Goal: Use online tool/utility: Utilize a website feature to perform a specific function

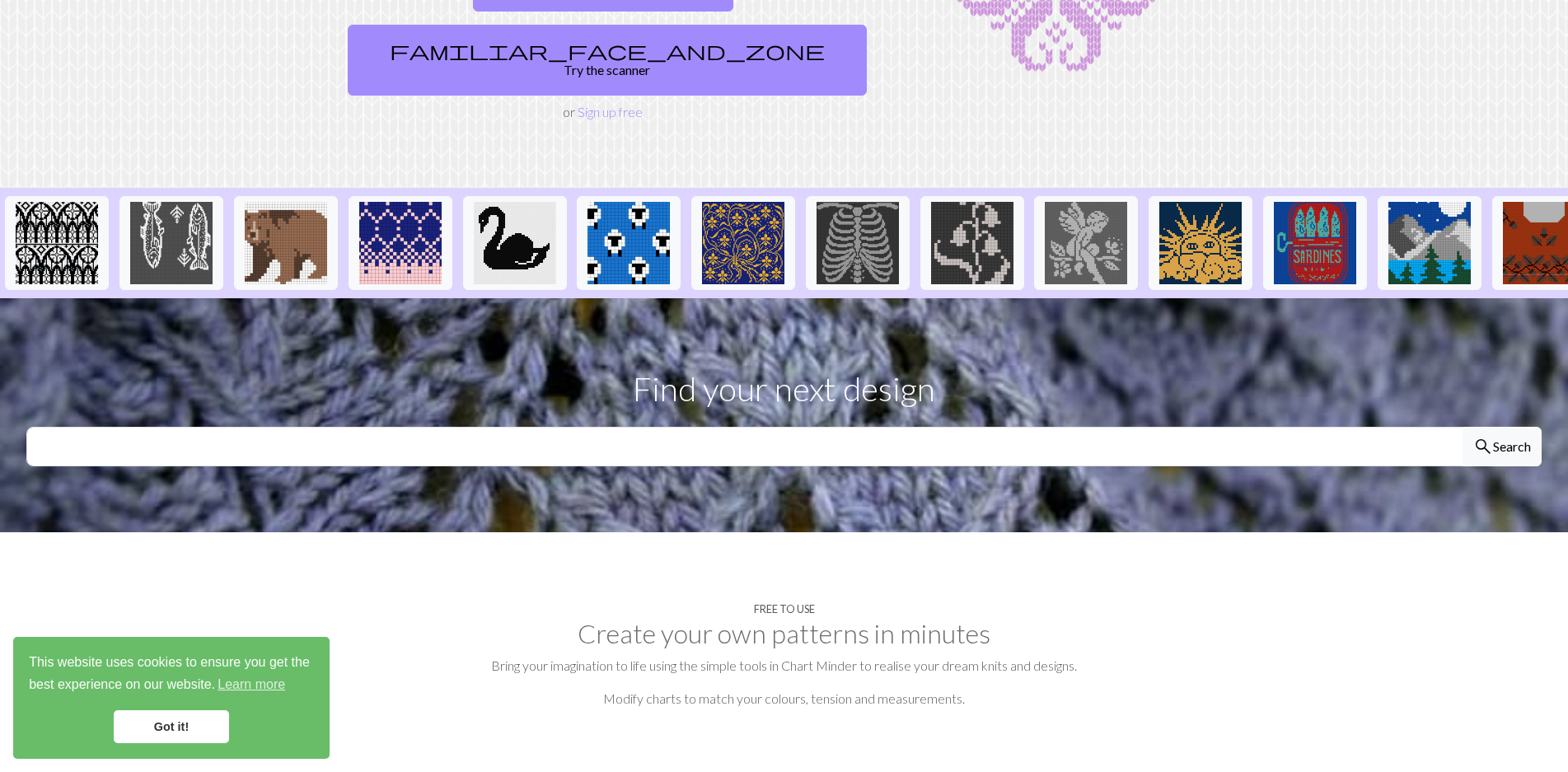
scroll to position [330, 0]
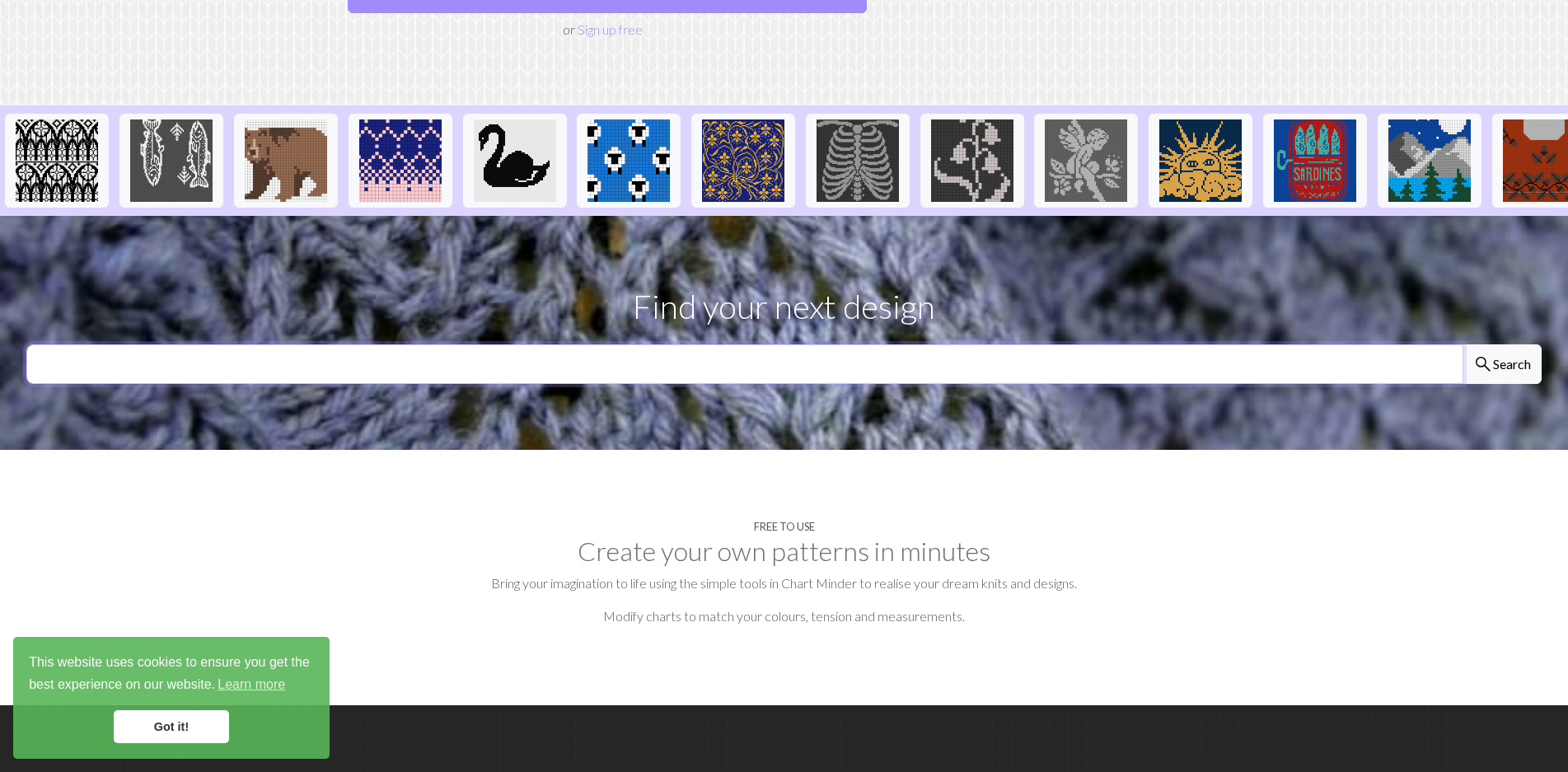
click at [640, 345] on input "text" at bounding box center [744, 365] width 1437 height 40
type input "forever to thee"
click at [1462, 345] on button "search Search" at bounding box center [1501, 365] width 79 height 40
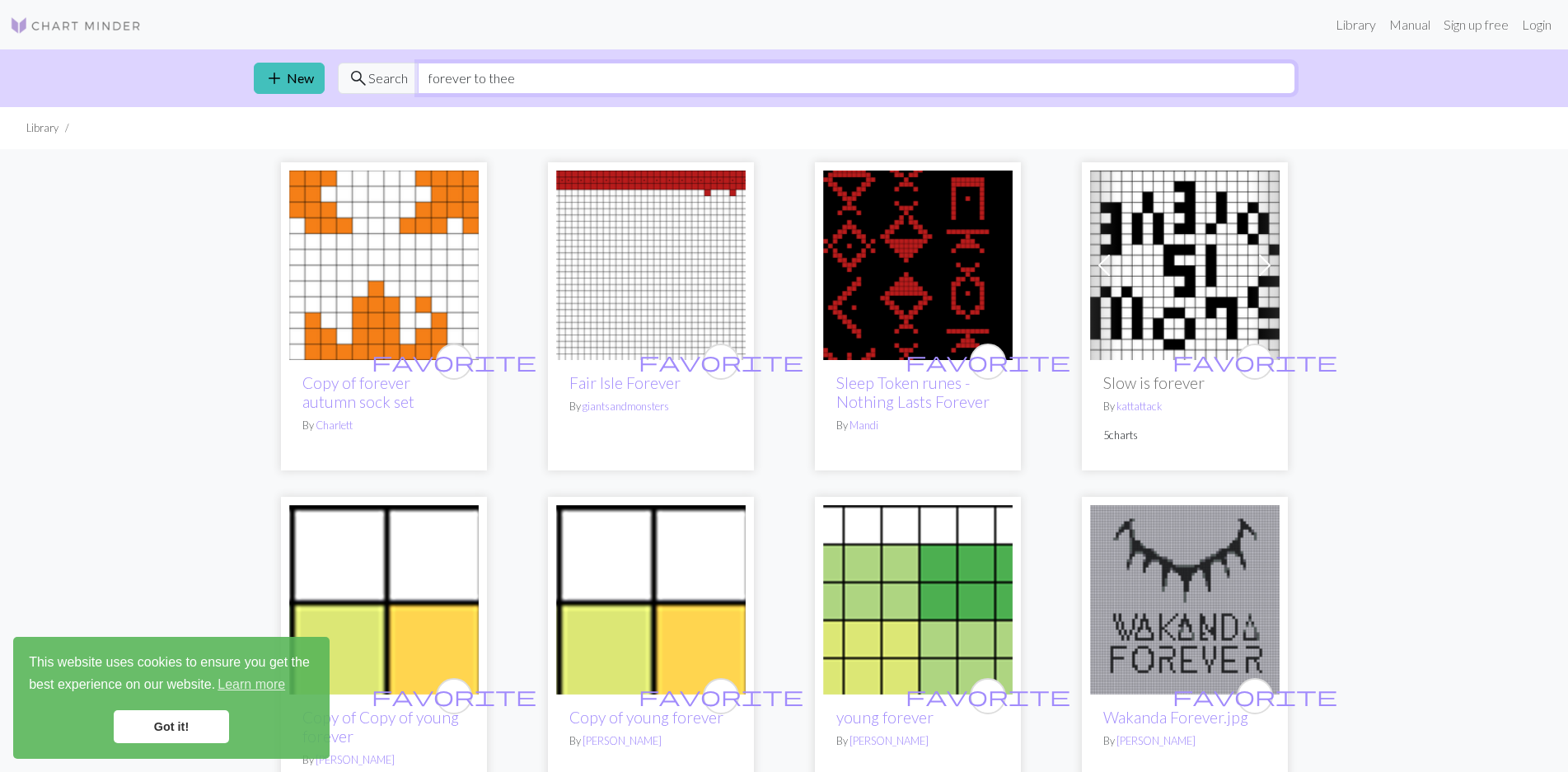
click at [628, 75] on input "forever to thee" at bounding box center [856, 78] width 878 height 31
type input "forever to thee usc"
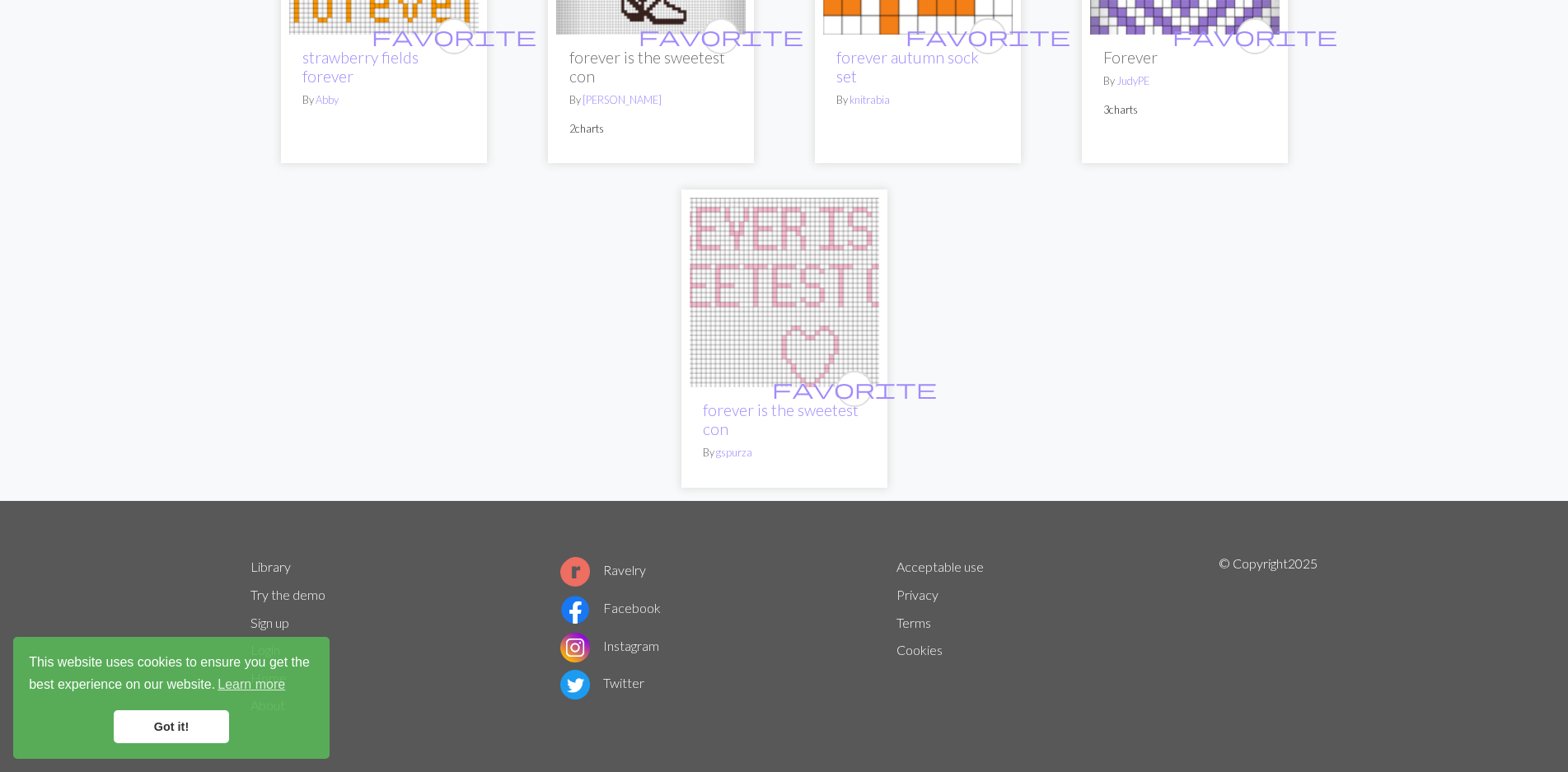
scroll to position [489, 0]
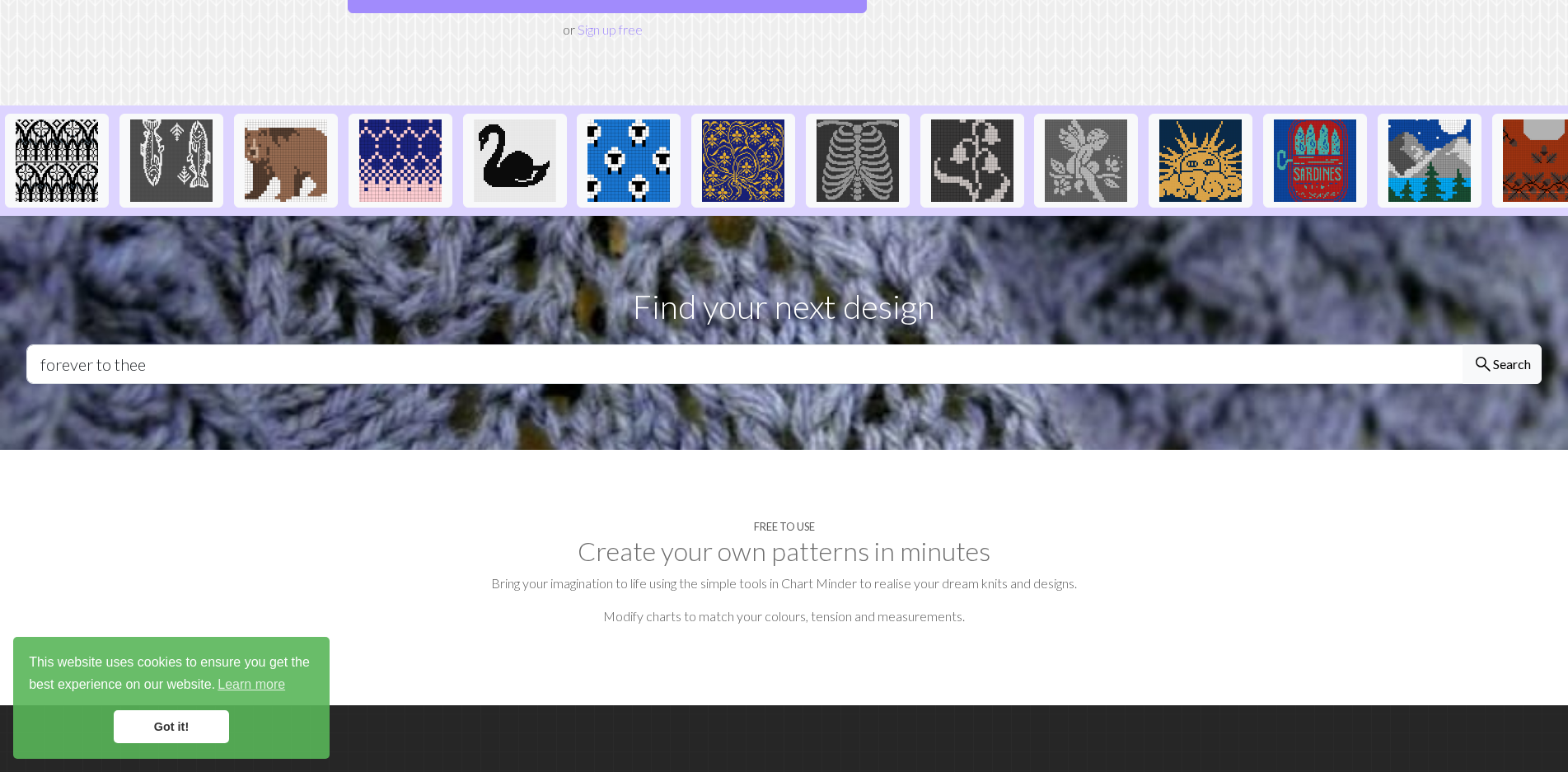
scroll to position [330, 0]
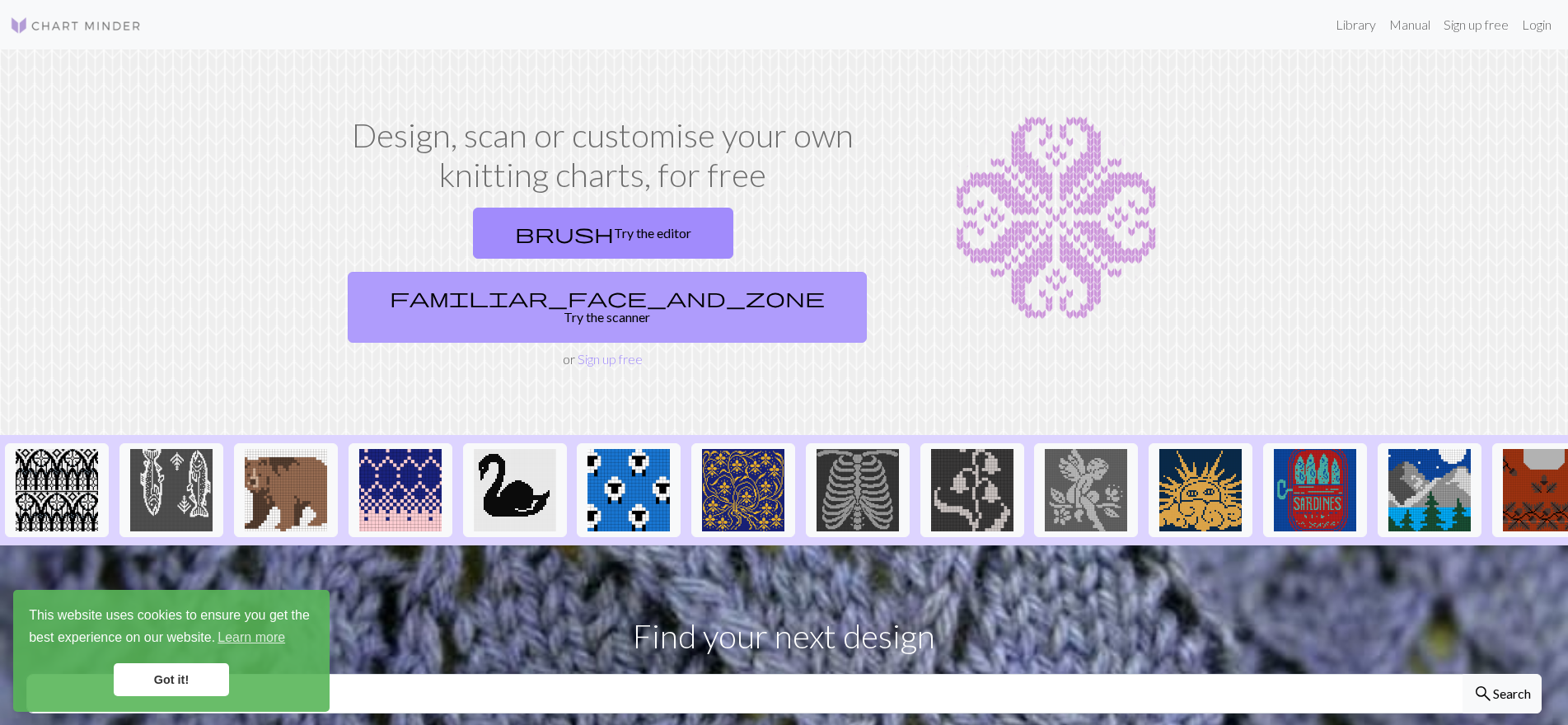
click at [745, 272] on link "familiar_face_and_zone Try the scanner" at bounding box center [607, 307] width 519 height 71
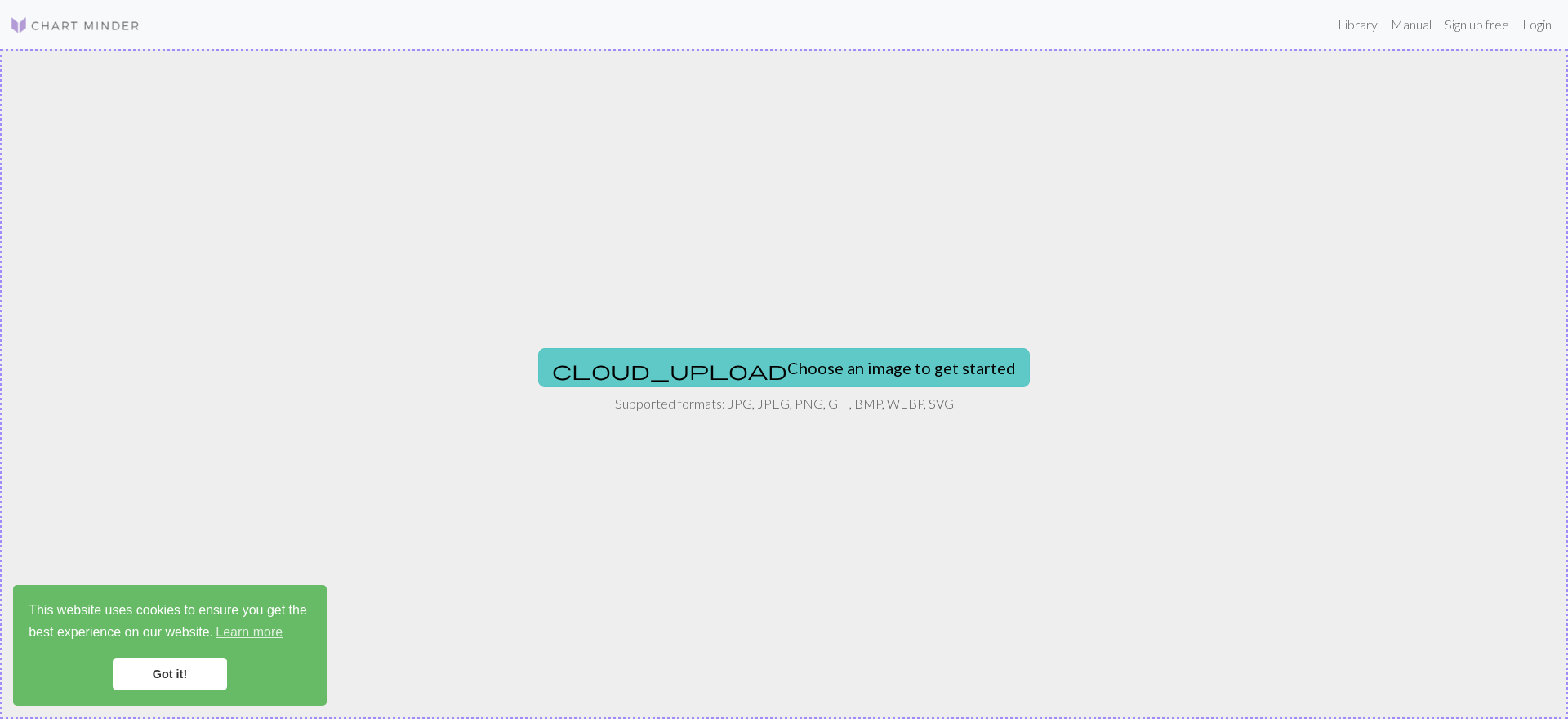
click at [804, 360] on button "cloud_upload Choose an image to get started" at bounding box center [784, 367] width 492 height 40
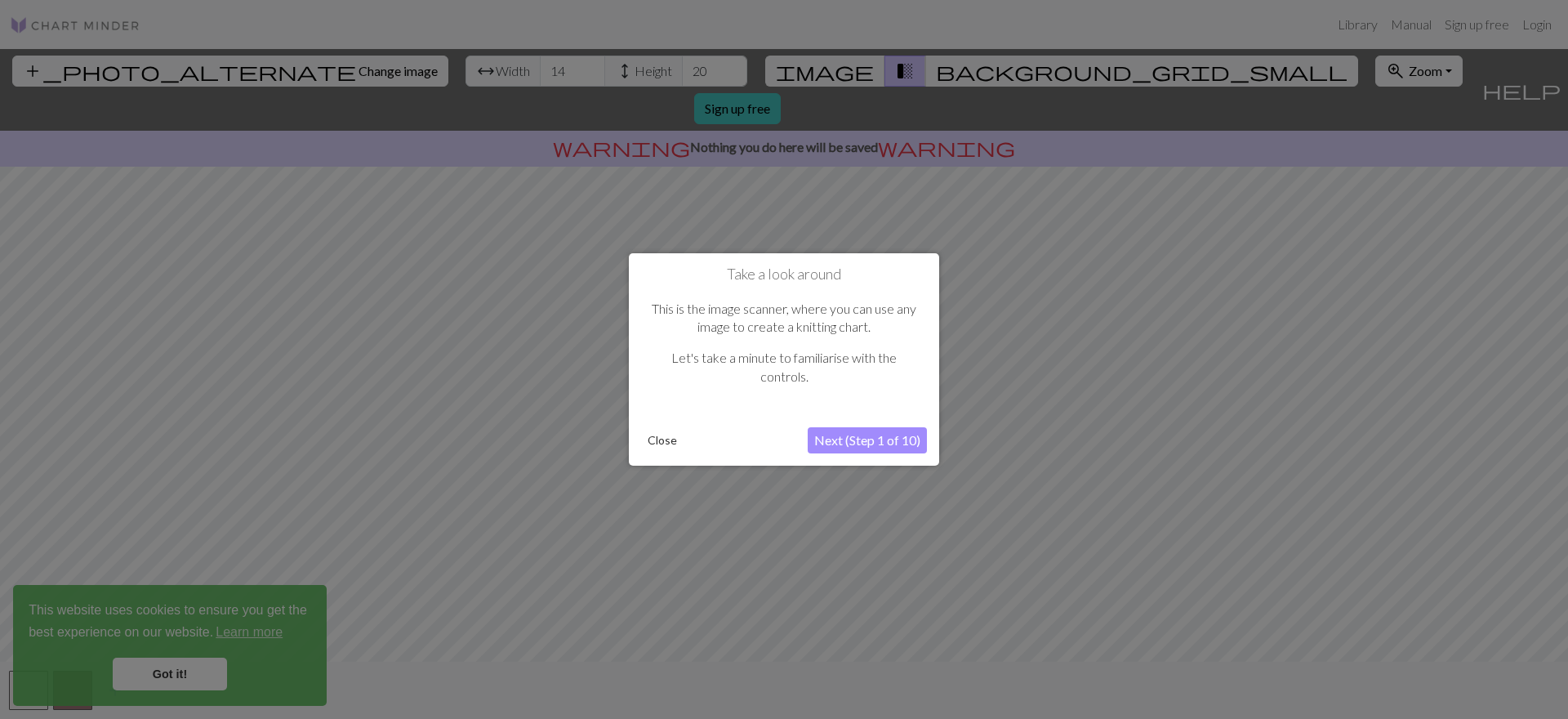
click at [871, 436] on button "Next (Step 1 of 10)" at bounding box center [867, 440] width 119 height 26
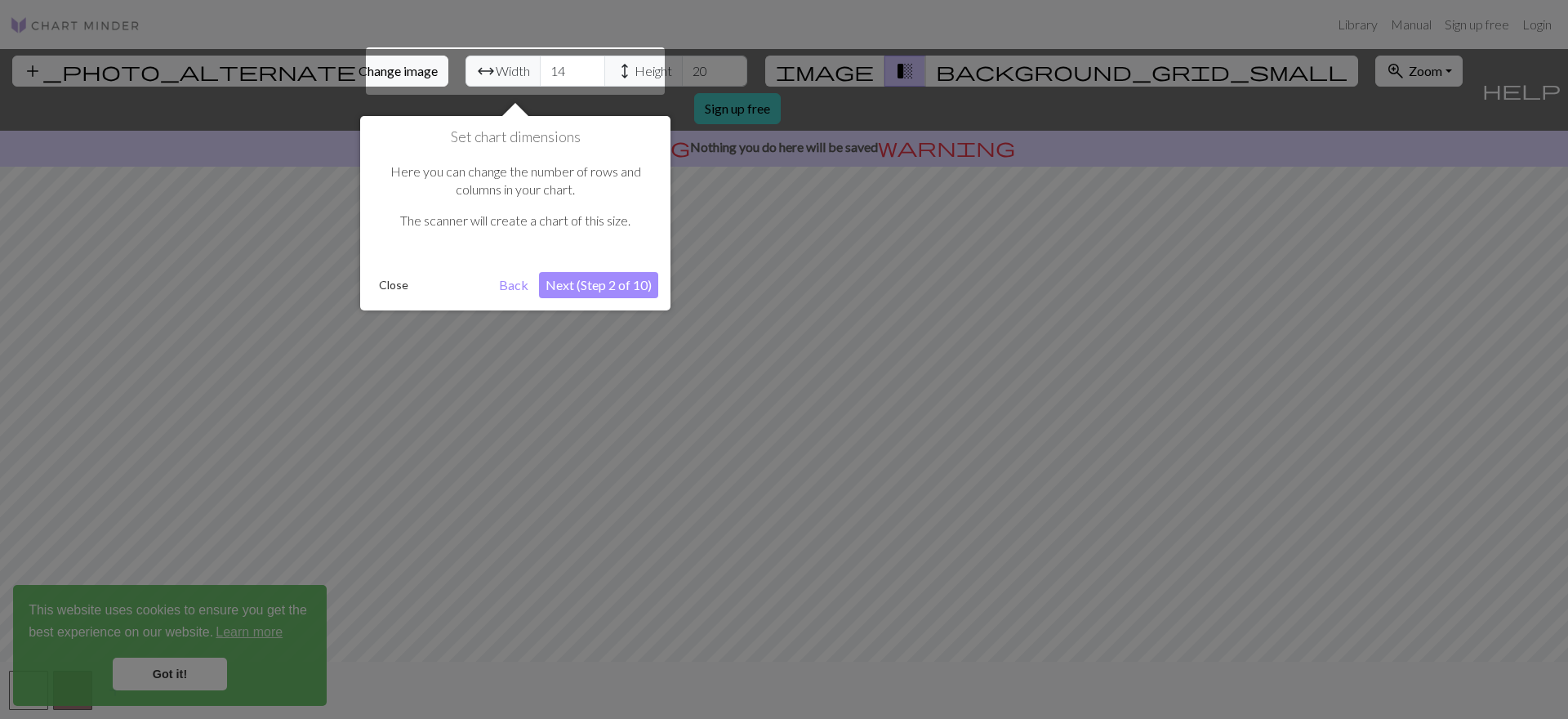
click at [635, 283] on button "Next (Step 2 of 10)" at bounding box center [598, 284] width 119 height 26
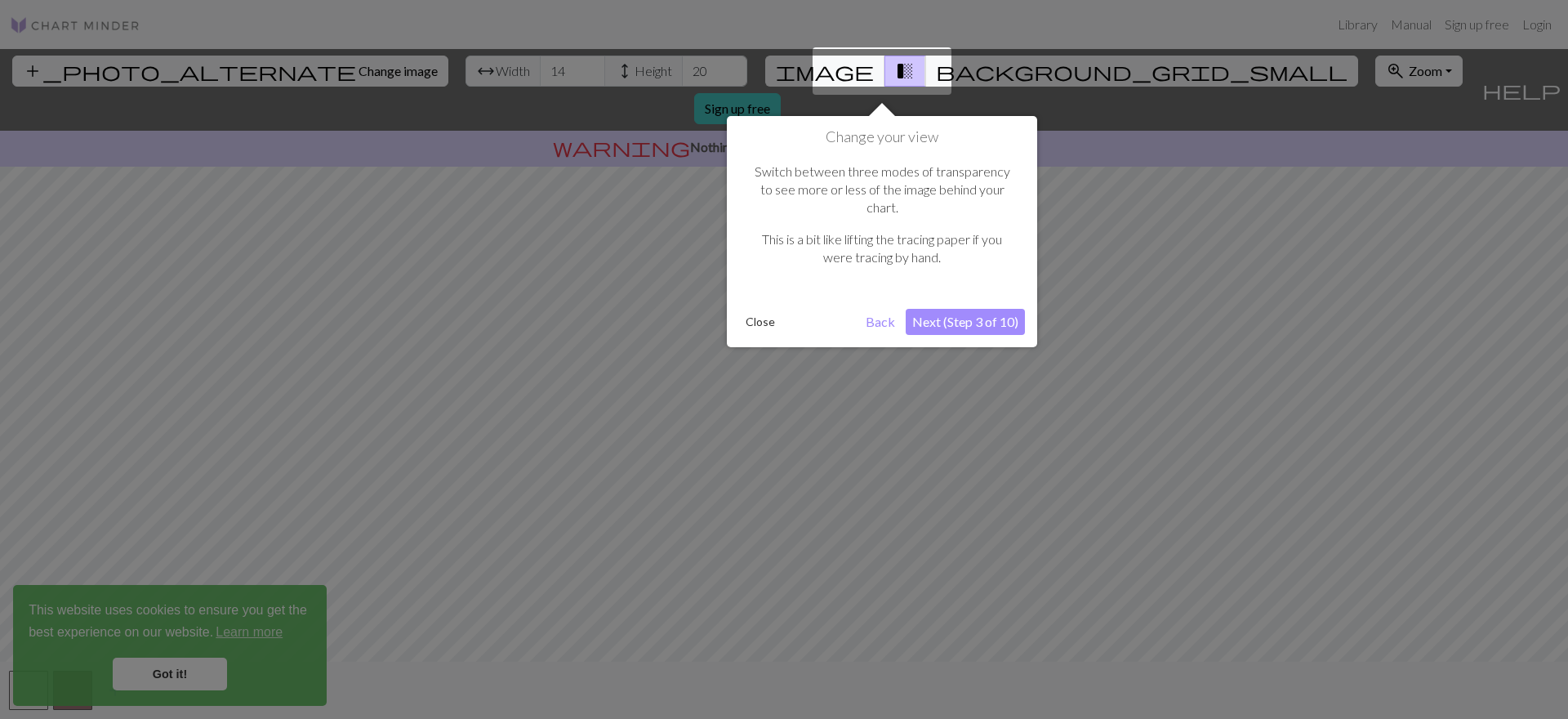
click at [961, 309] on button "Next (Step 3 of 10)" at bounding box center [965, 322] width 119 height 26
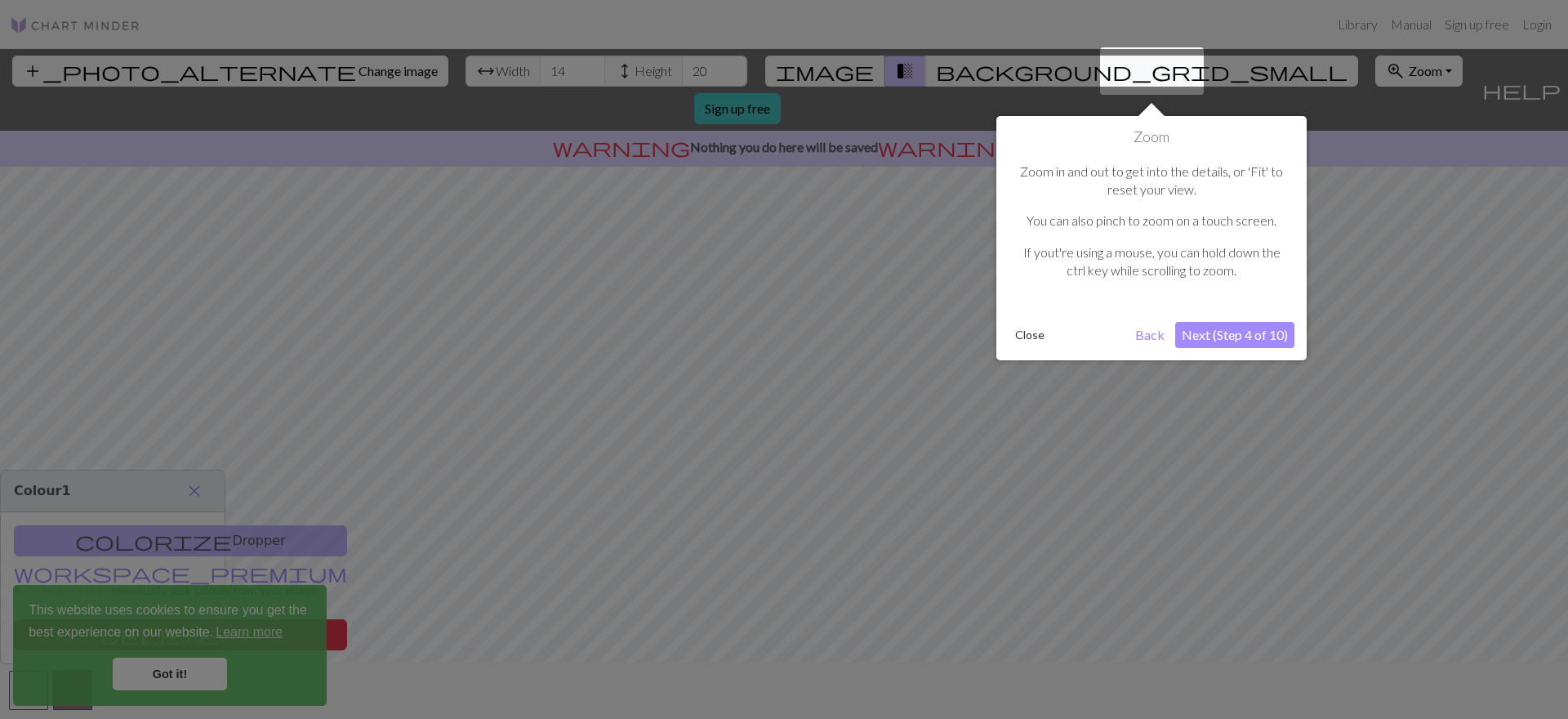
click at [1264, 337] on button "Next (Step 4 of 10)" at bounding box center [1234, 335] width 119 height 26
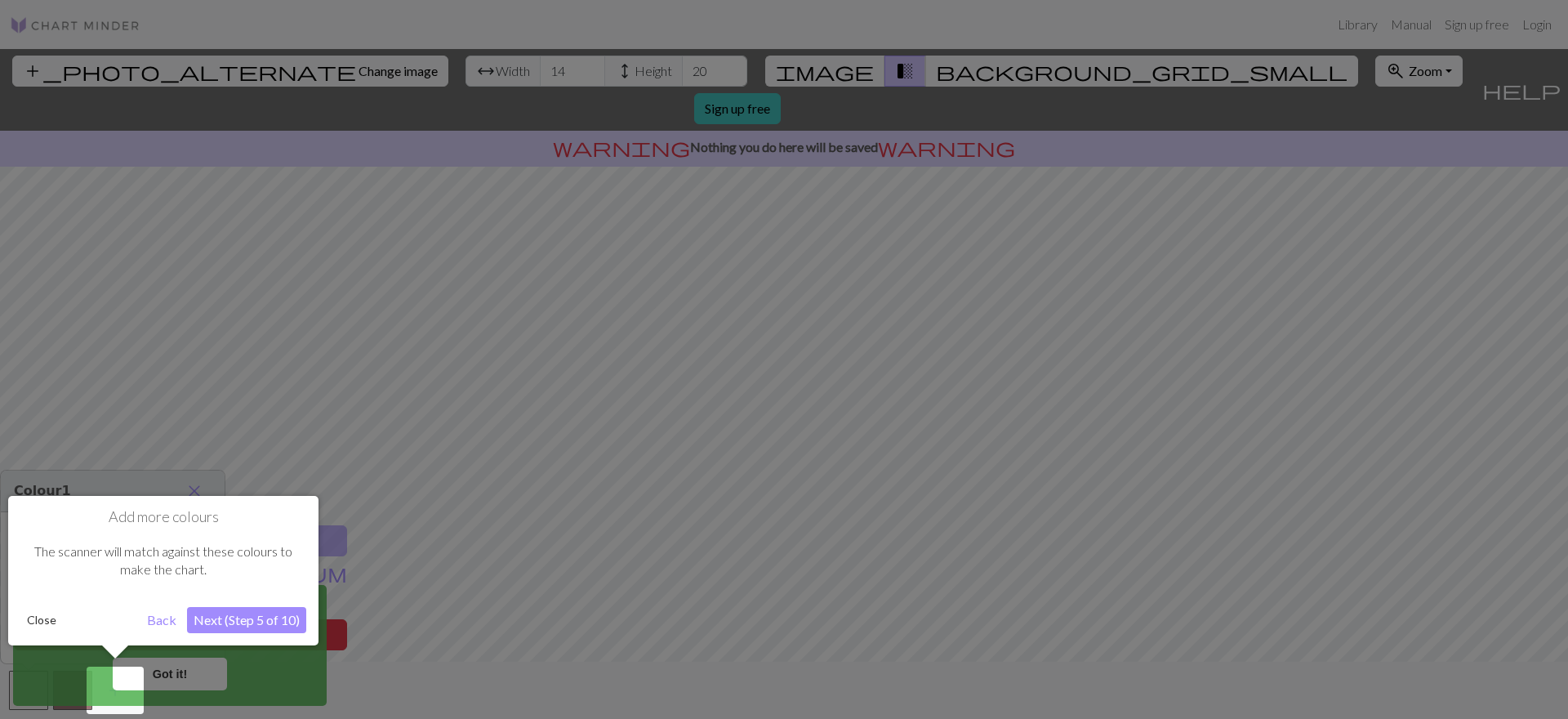
click at [276, 630] on button "Next (Step 5 of 10)" at bounding box center [246, 619] width 119 height 26
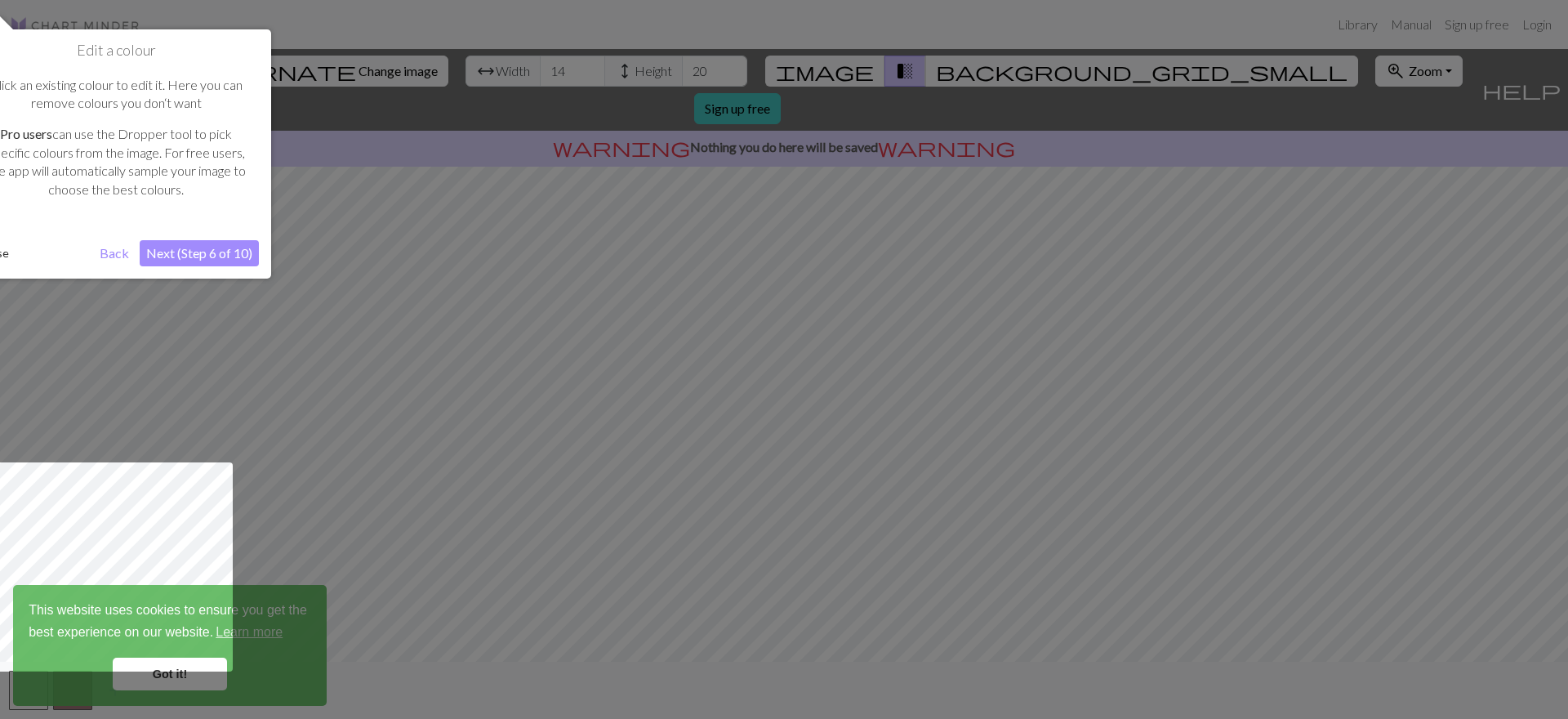
click at [197, 244] on button "Next (Step 6 of 10)" at bounding box center [198, 253] width 119 height 26
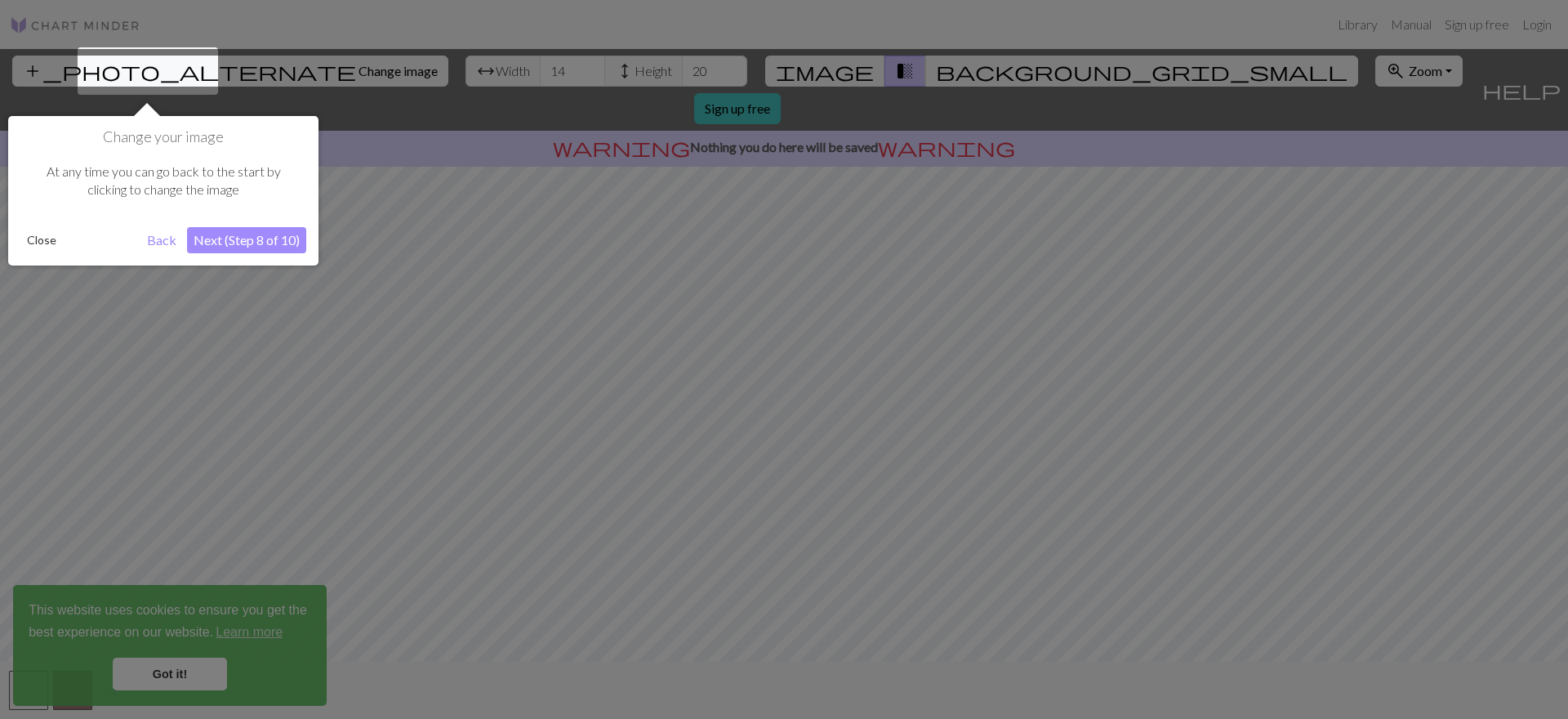
click at [243, 242] on button "Next (Step 8 of 10)" at bounding box center [246, 240] width 119 height 26
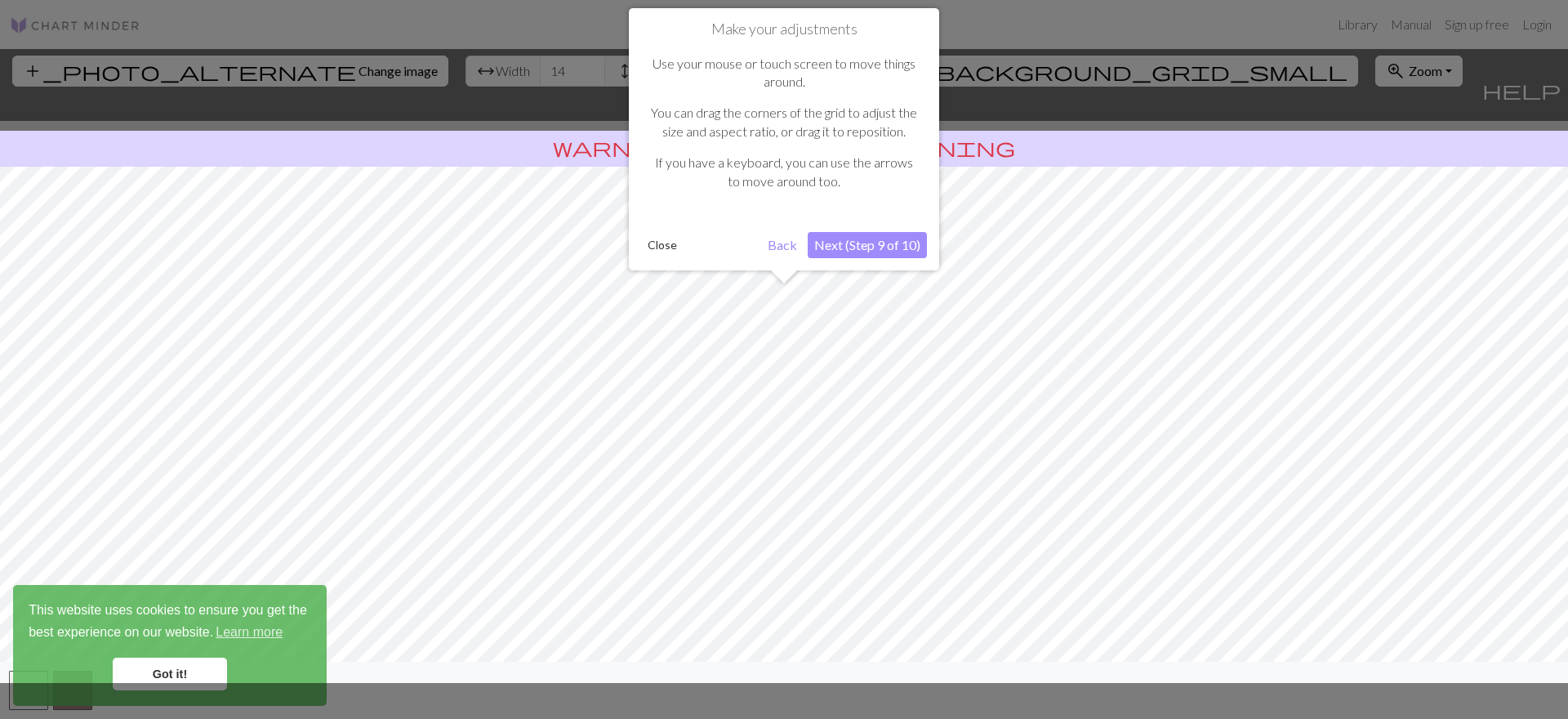
click at [871, 247] on button "Next (Step 9 of 10)" at bounding box center [867, 245] width 119 height 26
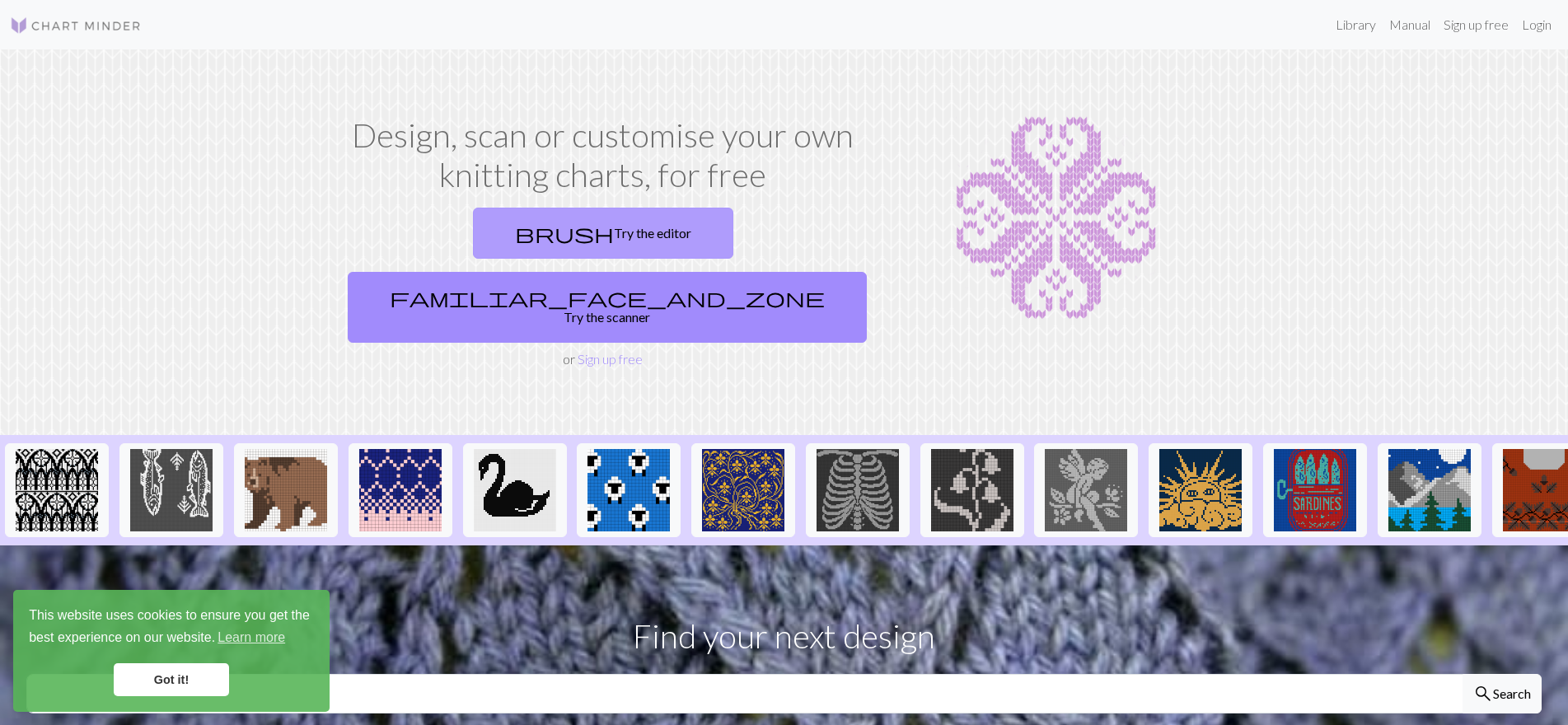
click at [501, 229] on link "brush Try the editor" at bounding box center [603, 232] width 260 height 51
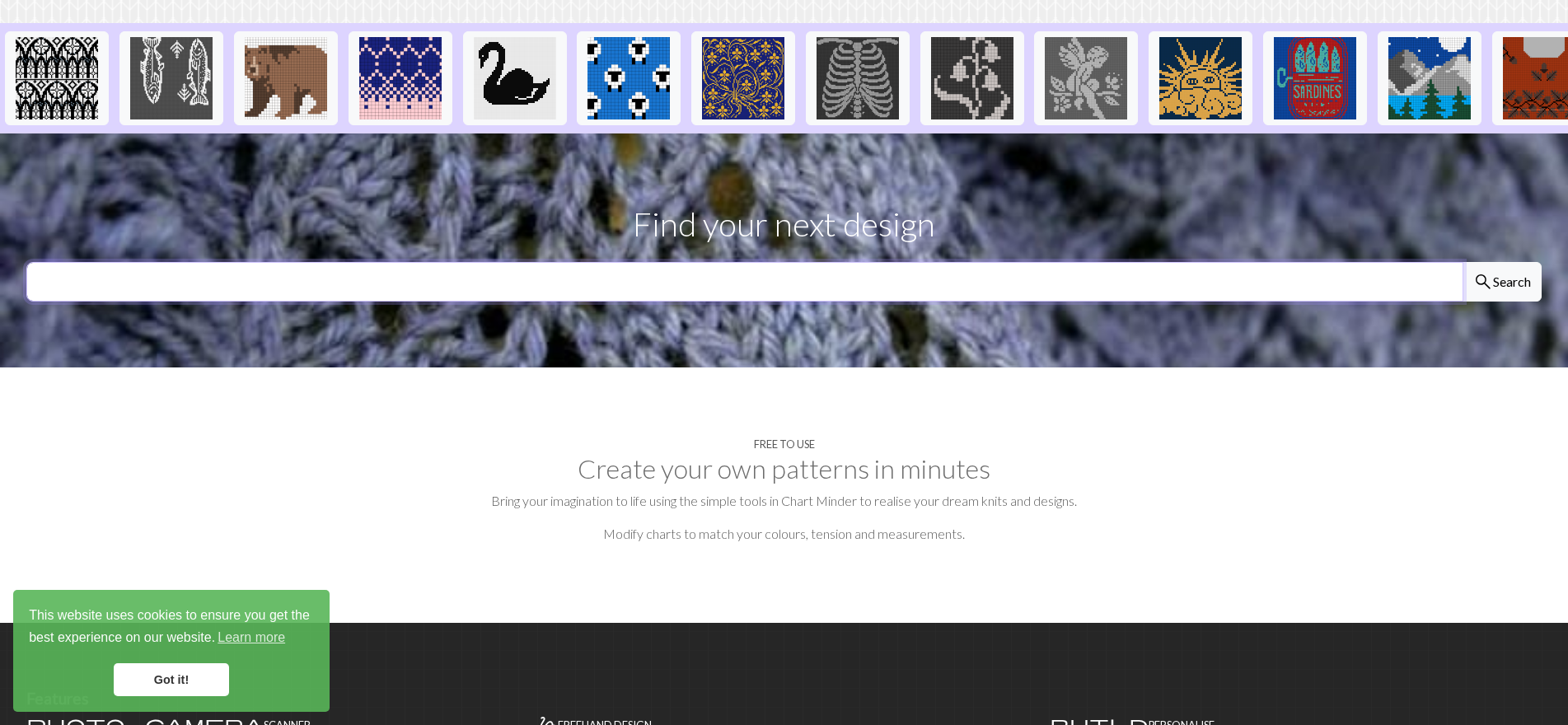
click at [517, 262] on input "text" at bounding box center [744, 282] width 1437 height 40
type input "forever to thee"
click at [1462, 262] on button "search Search" at bounding box center [1501, 282] width 79 height 40
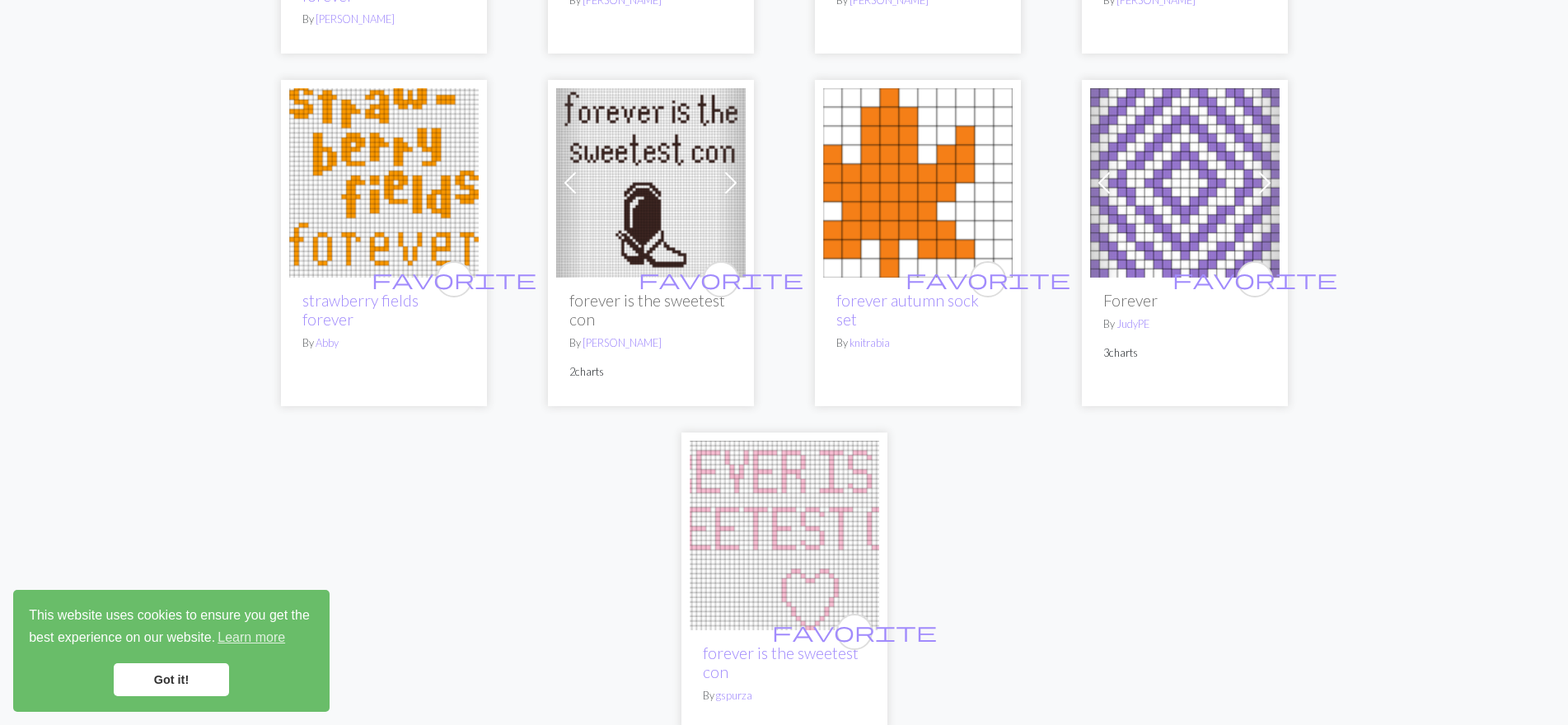
scroll to position [741, 0]
